Goal: Transaction & Acquisition: Subscribe to service/newsletter

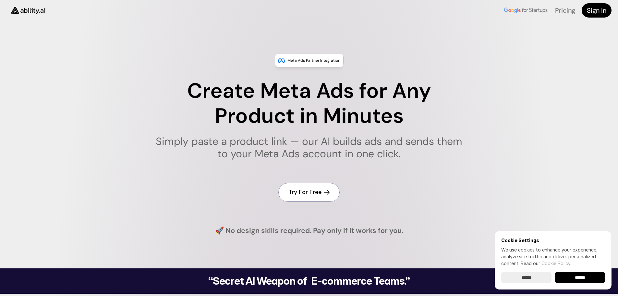
click at [307, 193] on h4 "Try For Free" at bounding box center [305, 192] width 33 height 8
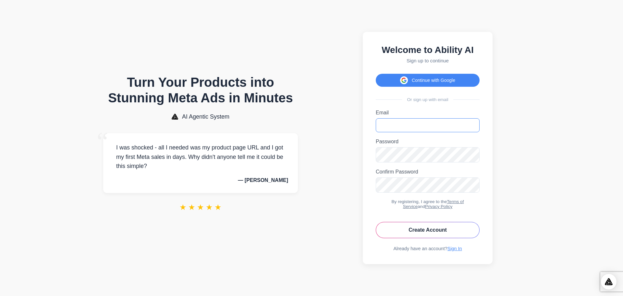
click at [385, 123] on input "Email" at bounding box center [428, 125] width 104 height 14
click at [533, 139] on section "Welcome to Ability AI Sign up to continue Continue with Google Or sign up with …" at bounding box center [427, 147] width 222 height 283
click at [399, 125] on input "Email" at bounding box center [427, 125] width 104 height 14
type input "**********"
click at [413, 236] on button "Create Account" at bounding box center [428, 230] width 104 height 16
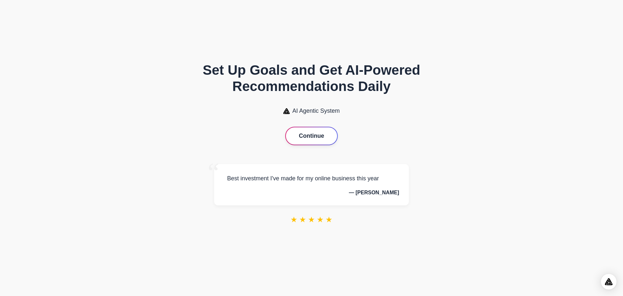
click at [308, 136] on button "Continue" at bounding box center [311, 135] width 51 height 17
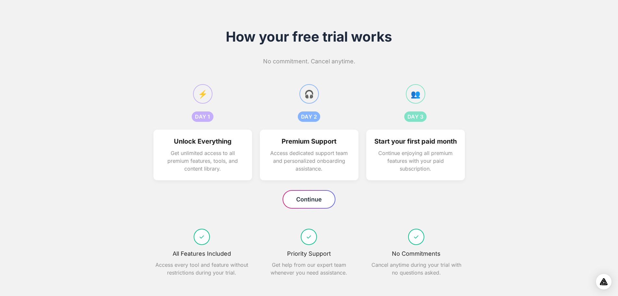
scroll to position [3, 0]
click at [299, 202] on button "Continue" at bounding box center [309, 198] width 52 height 17
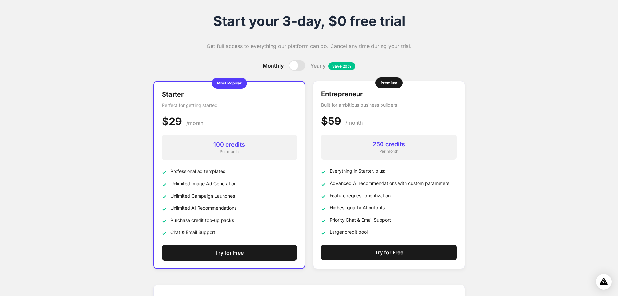
click at [300, 66] on div at bounding box center [297, 65] width 17 height 10
click at [294, 66] on div at bounding box center [297, 65] width 17 height 10
click at [300, 66] on div at bounding box center [297, 65] width 17 height 10
